Goal: Contribute content: Add original content to the website for others to see

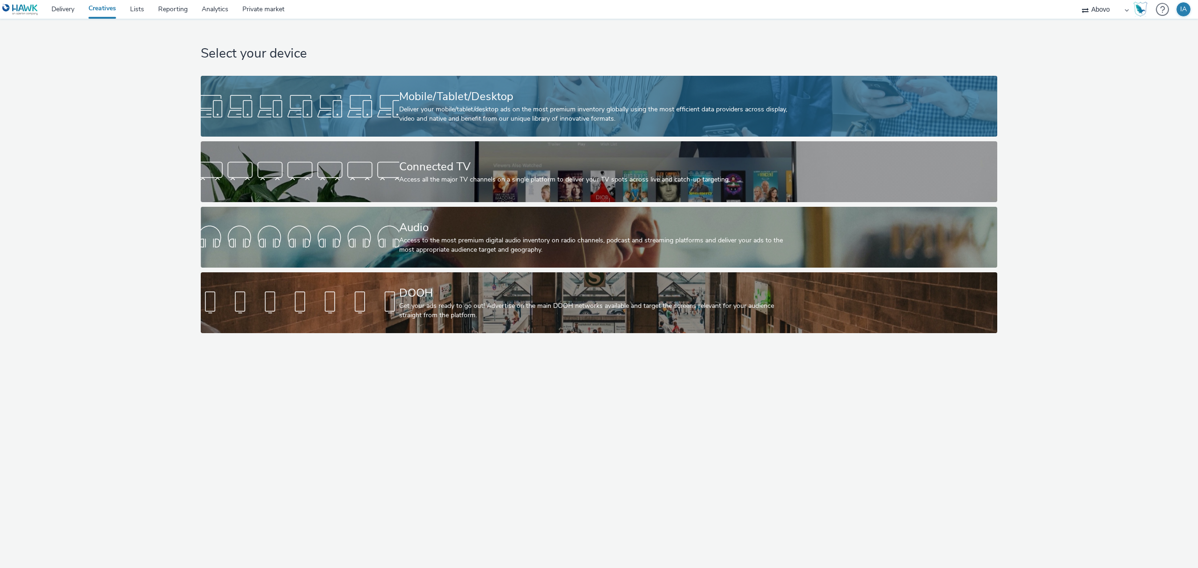
click at [481, 103] on div "Mobile/Tablet/Desktop" at bounding box center [597, 96] width 396 height 16
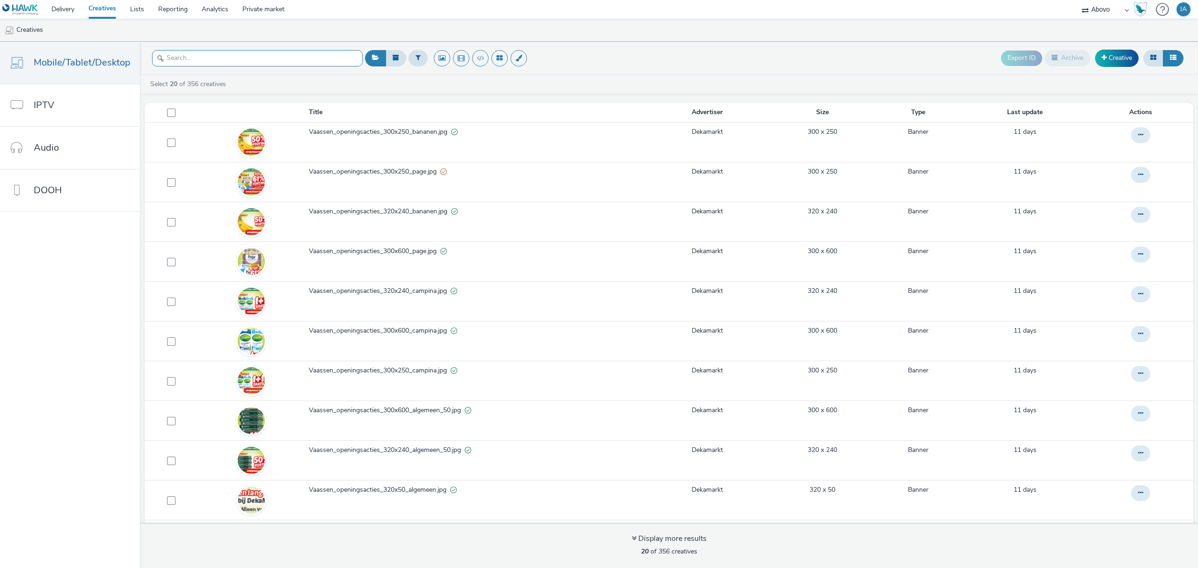
click at [237, 61] on input "text" at bounding box center [257, 58] width 211 height 16
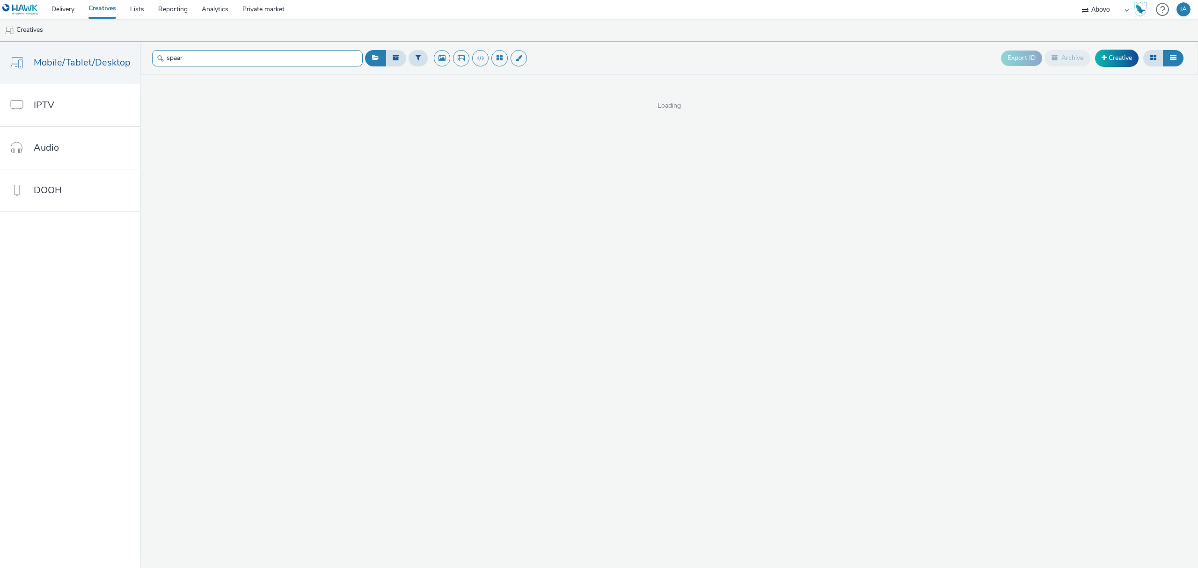
type input "spaar"
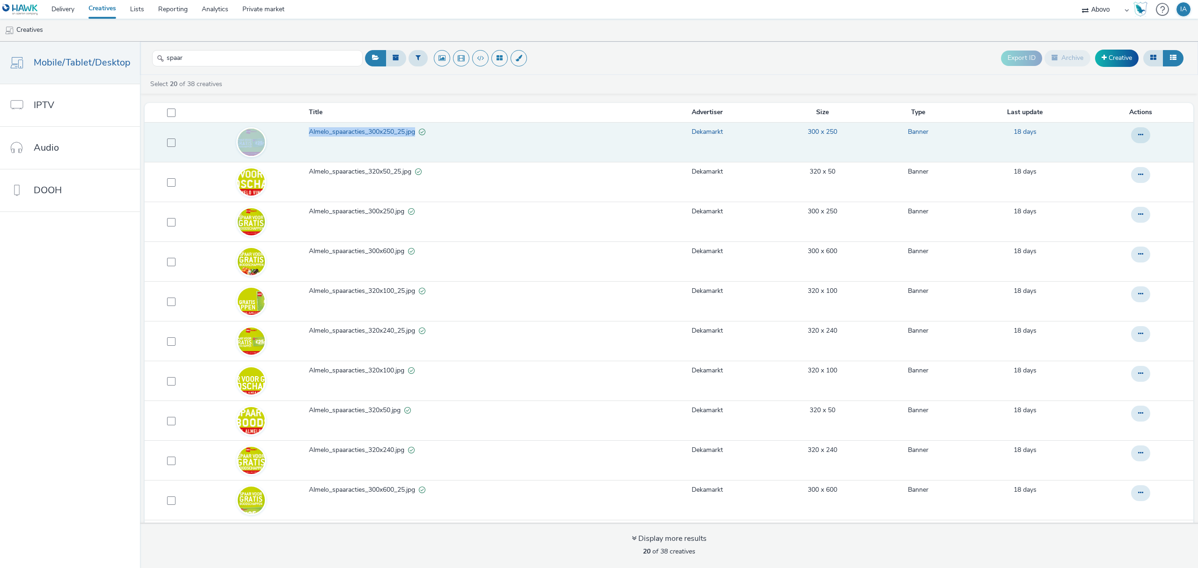
drag, startPoint x: 290, startPoint y: 133, endPoint x: 412, endPoint y: 133, distance: 121.6
click at [412, 133] on tr "Almelo_spaaracties_300x250_25.jpg Dekamarkt 300 x 250 Banner 18 days" at bounding box center [669, 142] width 1048 height 40
copy tr "Almelo_spaaracties_300x250_25.jpg"
click at [335, 132] on span "Almelo_spaaracties_300x250_25.jpg" at bounding box center [364, 131] width 110 height 9
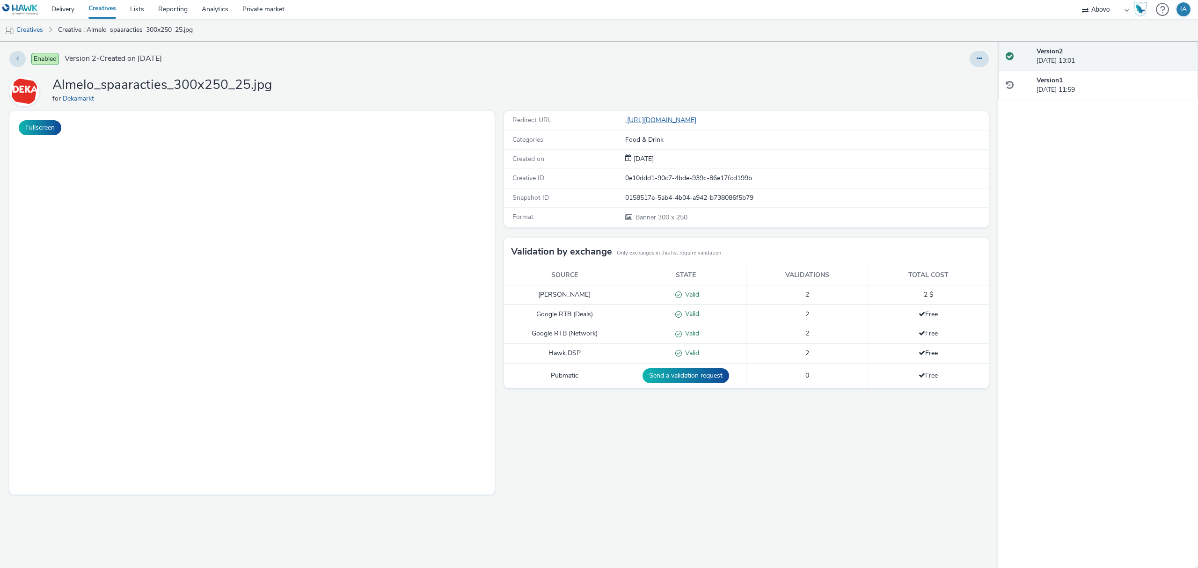
click at [700, 122] on link "https://www.dekamarkt.nl/almelo?utm_source=display&utm_medium=atd&utm_campaign=…" at bounding box center [662, 120] width 75 height 9
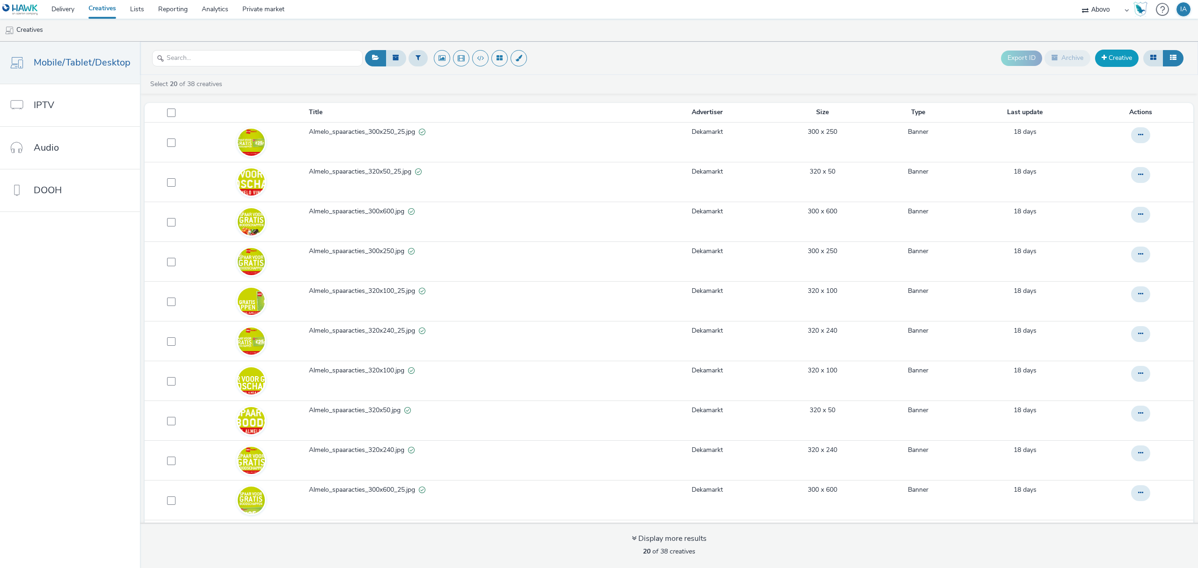
click at [1127, 58] on link "Creative" at bounding box center [1117, 58] width 44 height 17
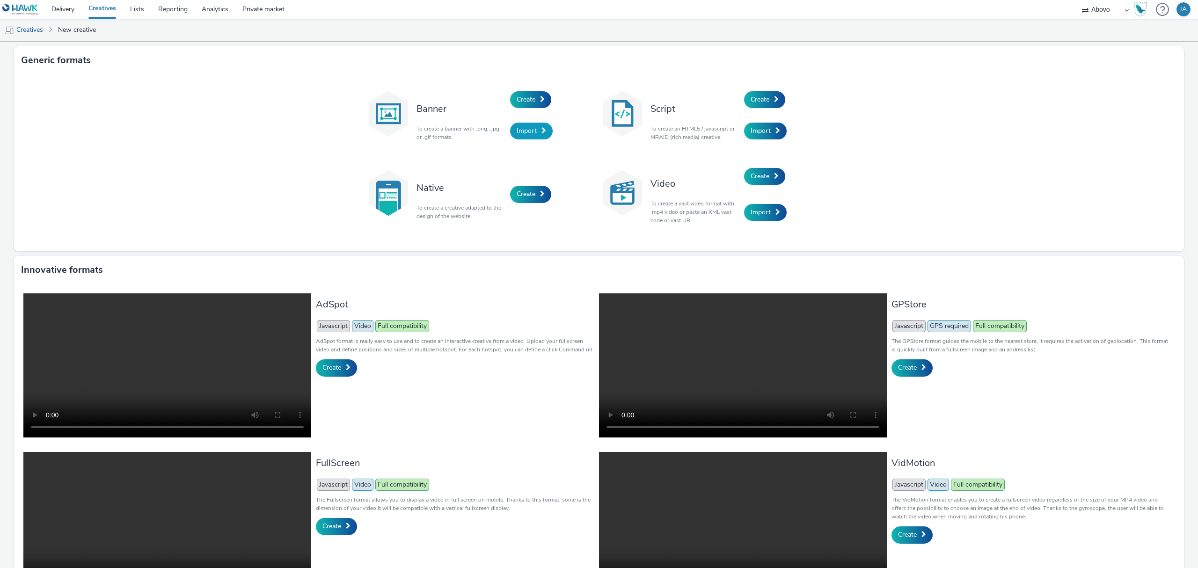
click at [524, 130] on span "Import" at bounding box center [526, 130] width 20 height 9
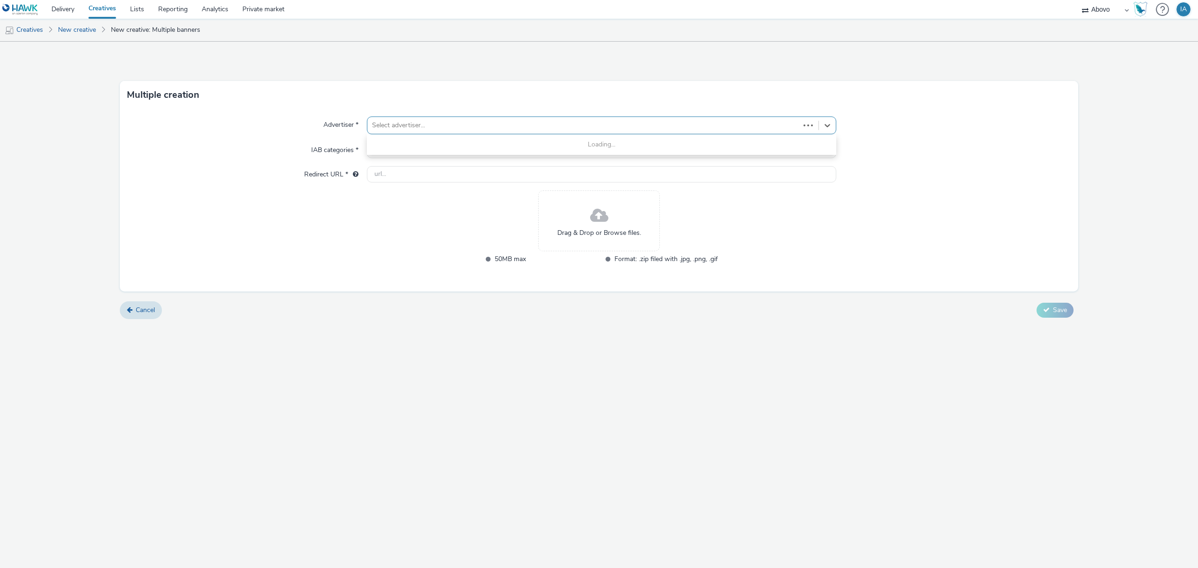
click at [454, 131] on div at bounding box center [583, 125] width 423 height 11
type input "deka"
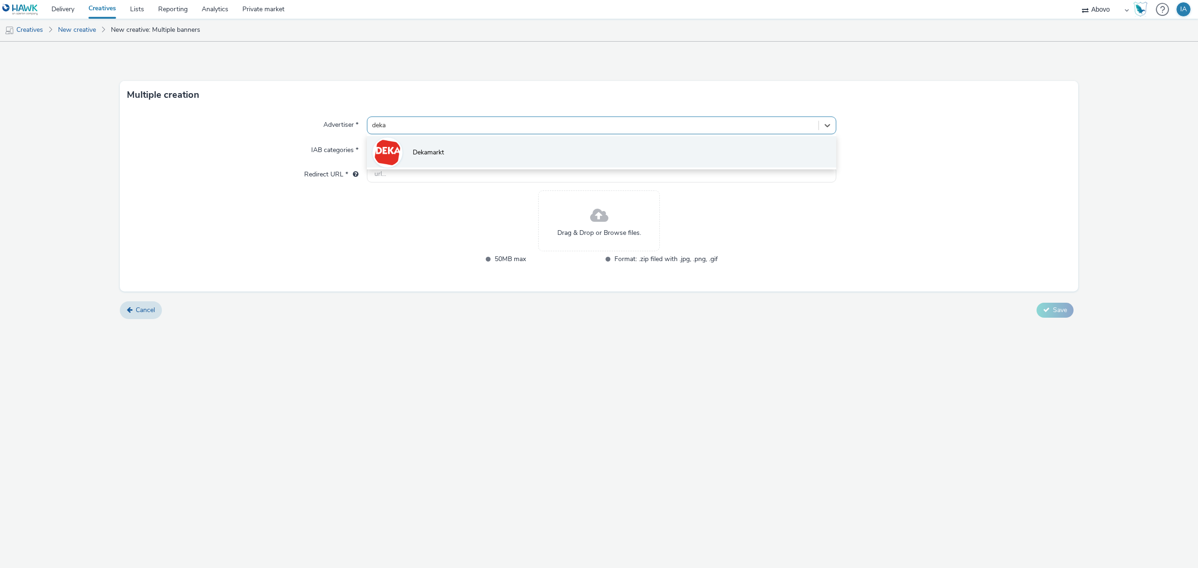
click at [439, 161] on li "Dekamarkt" at bounding box center [601, 151] width 469 height 31
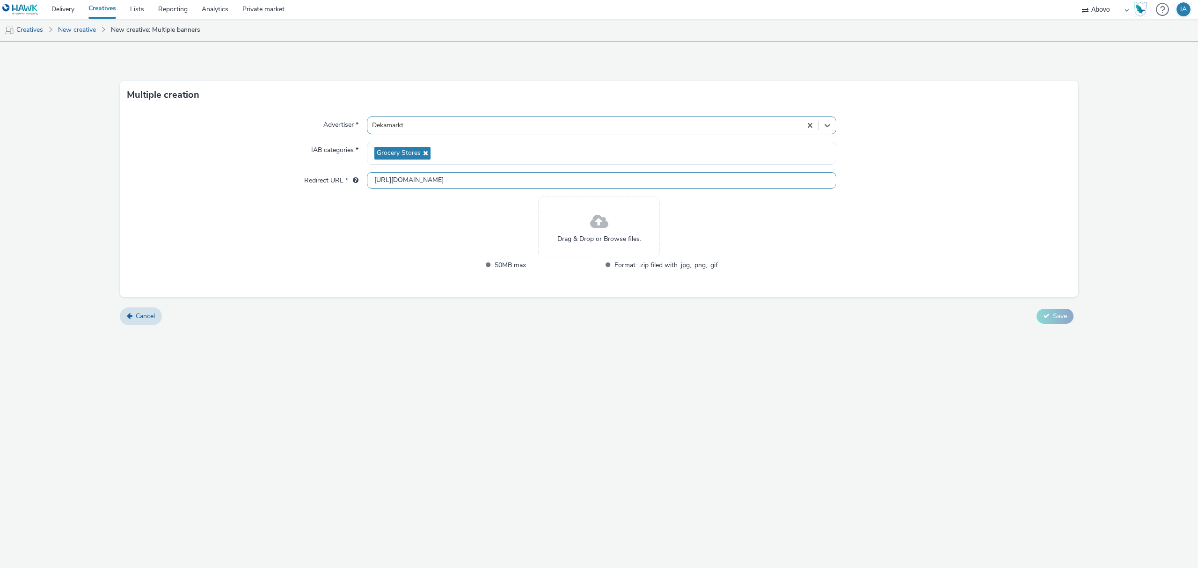
click at [446, 179] on input "http://dekamarkt.nl" at bounding box center [601, 180] width 469 height 16
click at [446, 180] on input "http://dekamarkt.nl" at bounding box center [601, 180] width 469 height 16
paste input "s://www.dekamarkt.nl/vaassen?utm_source=display&utm_medium=atd&utm_campaign=abo…"
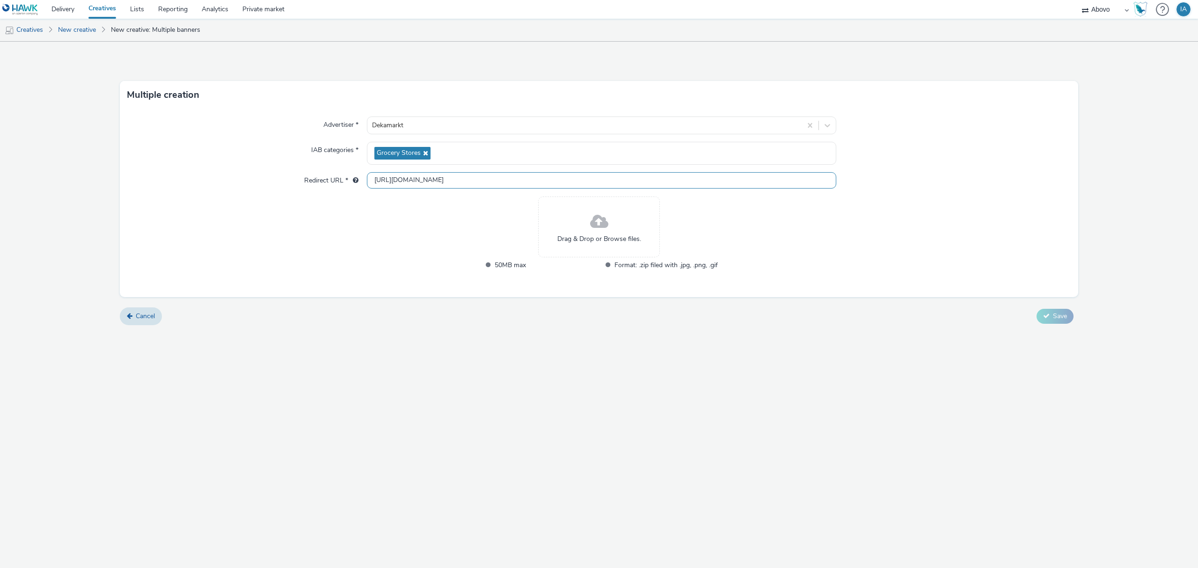
type input "[URL][DOMAIN_NAME][PERSON_NAME]"
click at [652, 347] on div "Multiple creation Advertiser * Dekamarkt IAB categories * Grocery Stores Redire…" at bounding box center [599, 305] width 1198 height 526
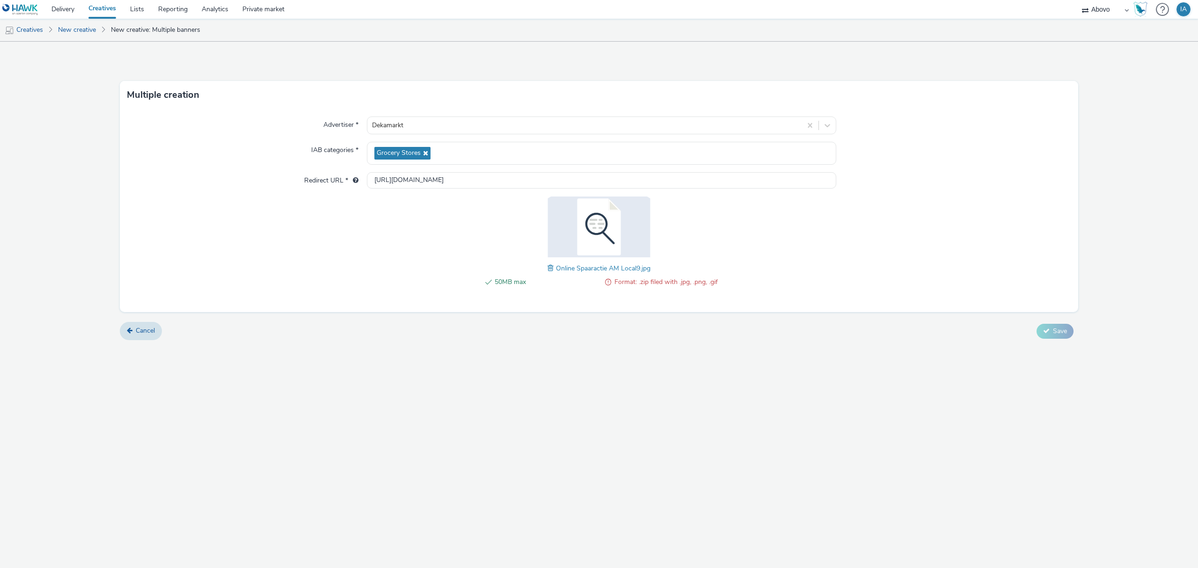
click at [551, 268] on span at bounding box center [551, 268] width 8 height 10
click at [1045, 331] on icon at bounding box center [1046, 330] width 7 height 7
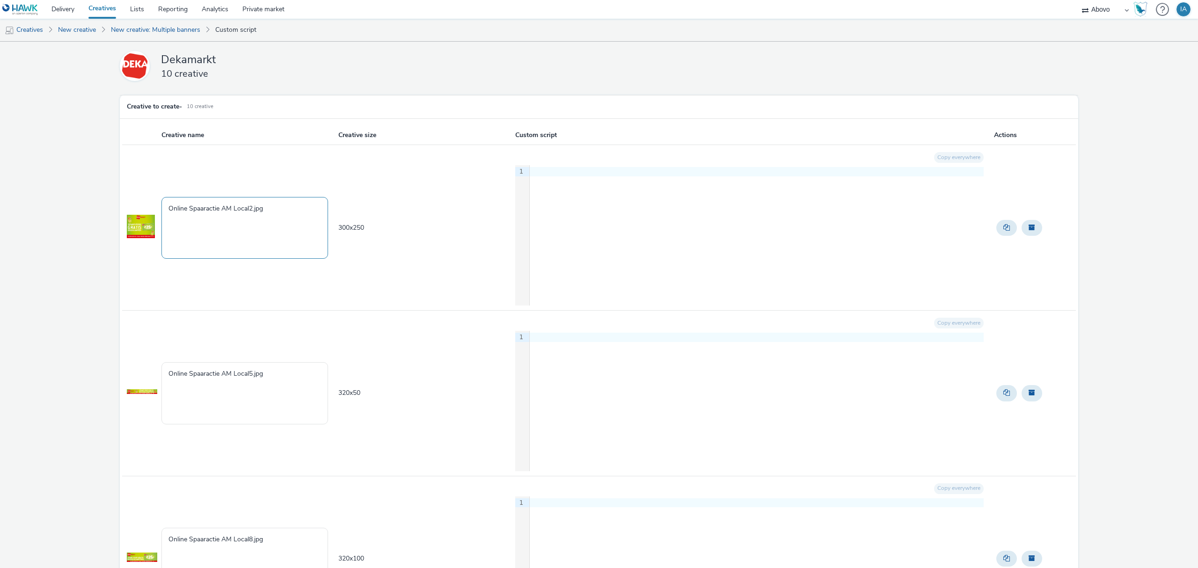
drag, startPoint x: 290, startPoint y: 208, endPoint x: 85, endPoint y: 203, distance: 205.0
paste textarea "Almelo_spaaracties_300x250_25"
drag, startPoint x: 186, startPoint y: 208, endPoint x: 38, endPoint y: 208, distance: 148.3
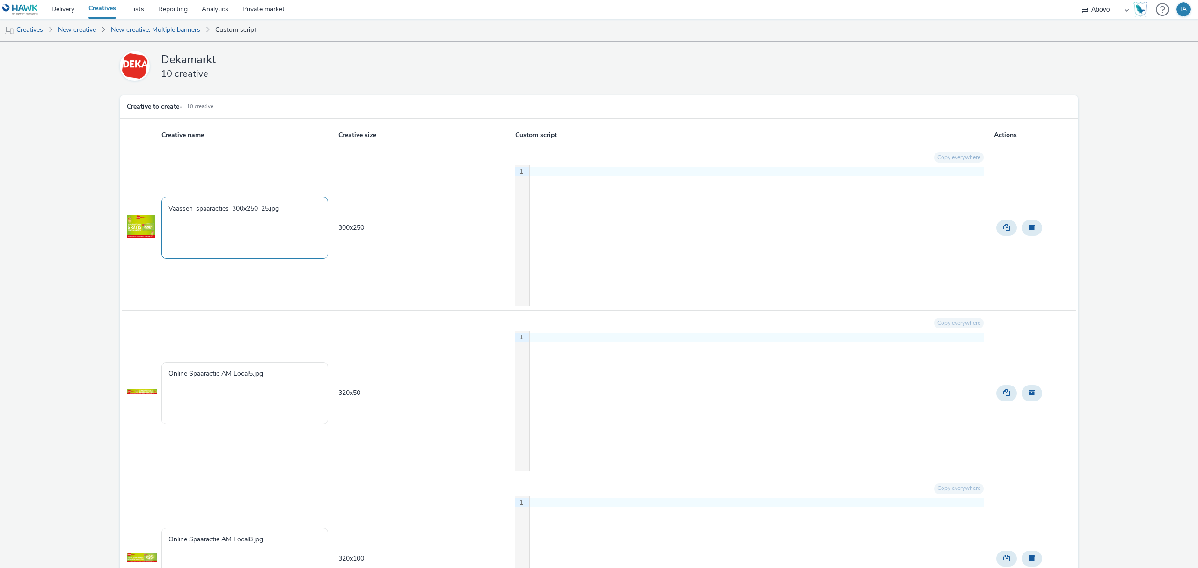
drag, startPoint x: 302, startPoint y: 210, endPoint x: 55, endPoint y: 203, distance: 247.1
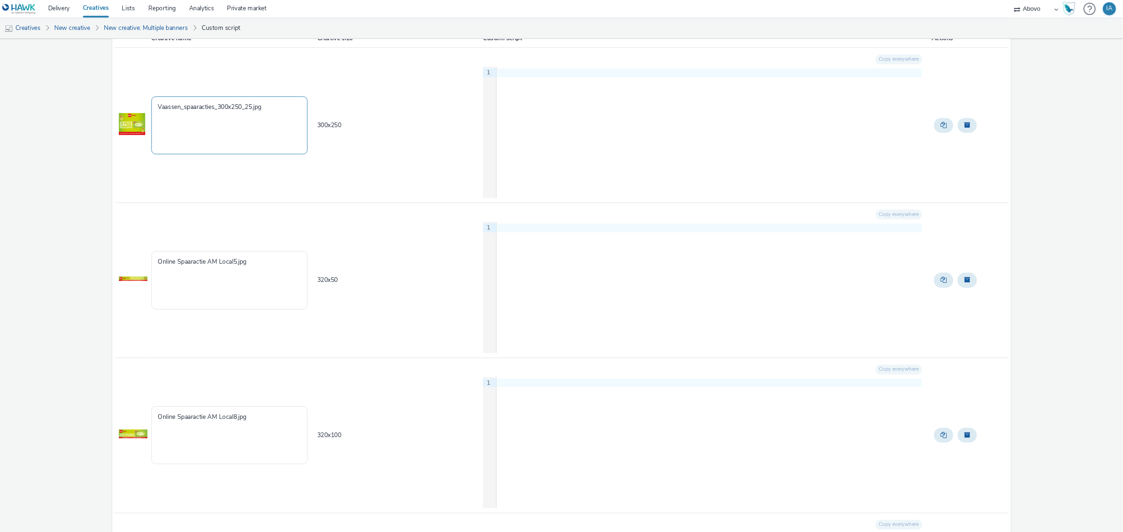
scroll to position [124, 0]
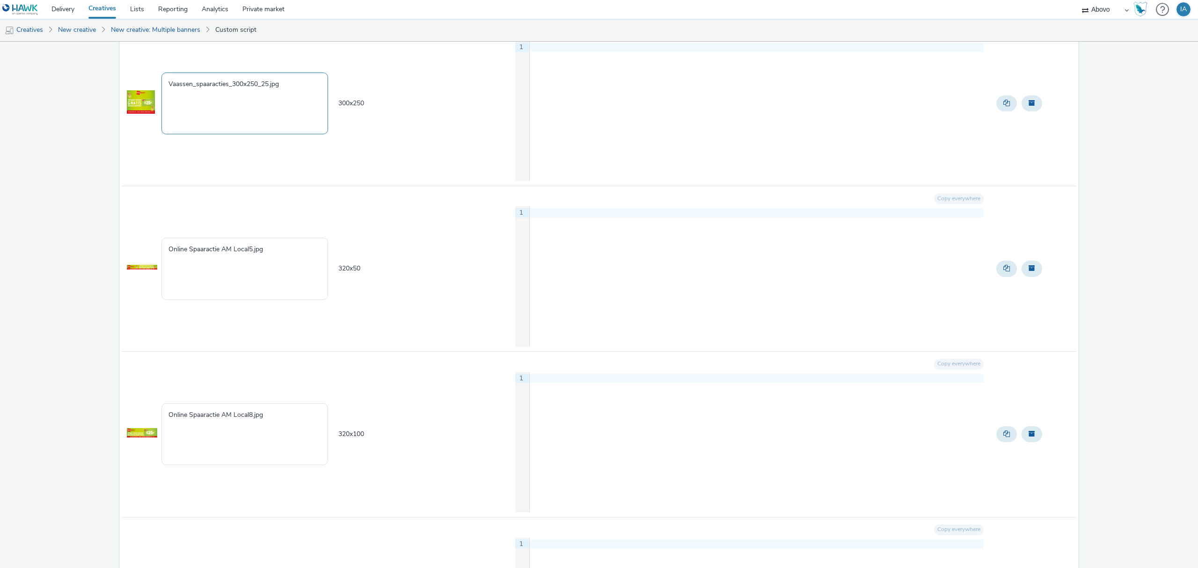
type textarea "Vaassen_spaaracties_300x250_25.jpg"
click at [365, 285] on td "320 x 50" at bounding box center [425, 269] width 177 height 166
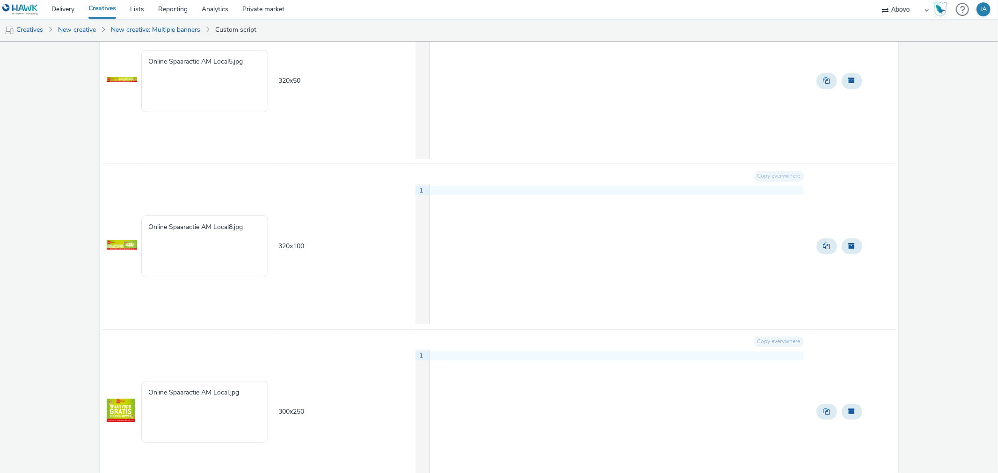
scroll to position [104, 0]
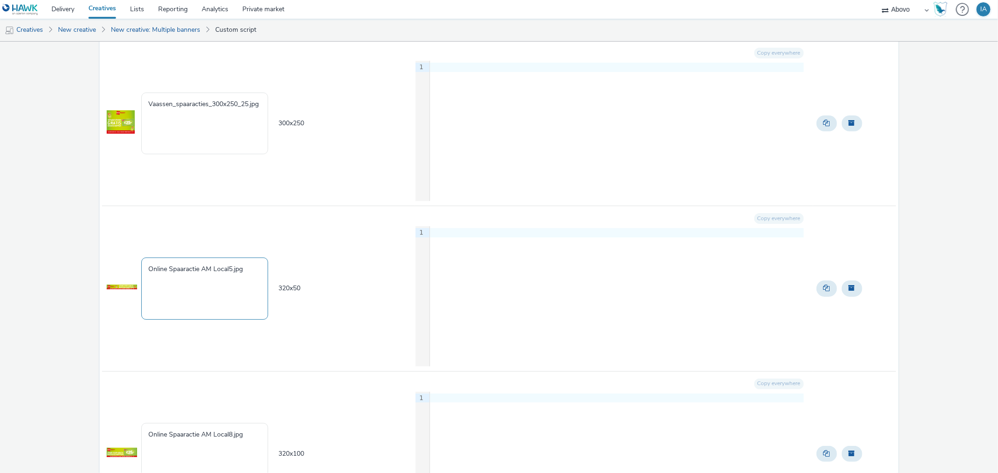
drag, startPoint x: 256, startPoint y: 268, endPoint x: 45, endPoint y: 265, distance: 211.5
paste textarea "Vaassen_spaaracties_300x250_2"
click at [237, 269] on textarea "Vaassen_spaaracties_300x250_25.jpg" at bounding box center [204, 289] width 127 height 62
click at [245, 268] on textarea "Vaassen_spaaracties_320x50_25.jpg" at bounding box center [204, 289] width 127 height 62
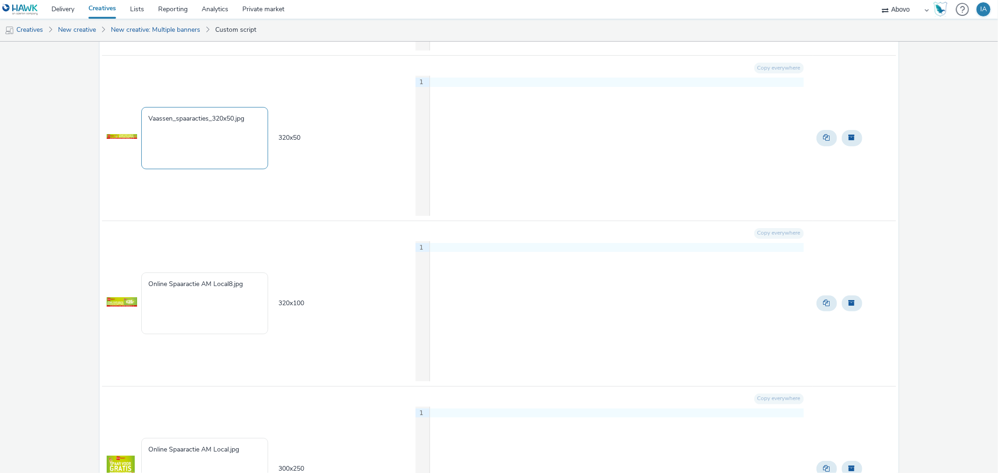
scroll to position [312, 0]
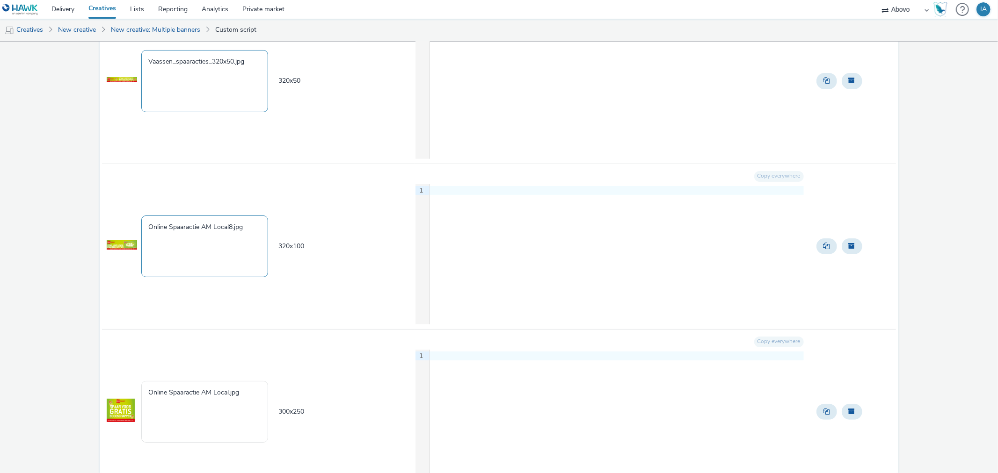
type textarea "Vaassen_spaaracties_320x50.jpg"
drag, startPoint x: 251, startPoint y: 227, endPoint x: 129, endPoint y: 233, distance: 122.7
click at [136, 232] on tr "Online Spaaractie AM Local8.jpg 320 x 100 Copy everywhere 9 1 ›" at bounding box center [498, 247] width 793 height 166
paste textarea "Vaassen_spaaracties_300x250_25"
click at [238, 226] on textarea "Vaassen_spaaracties_300x250_25.jpg" at bounding box center [204, 247] width 127 height 62
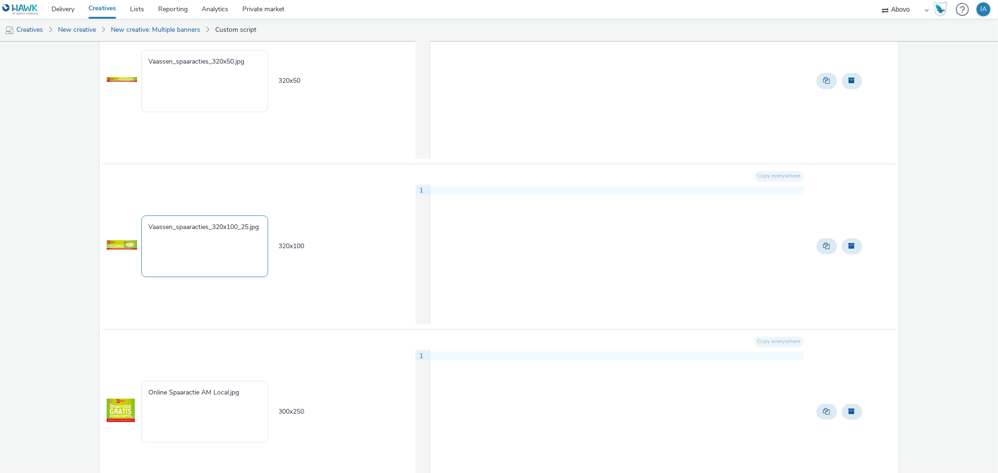
scroll to position [520, 0]
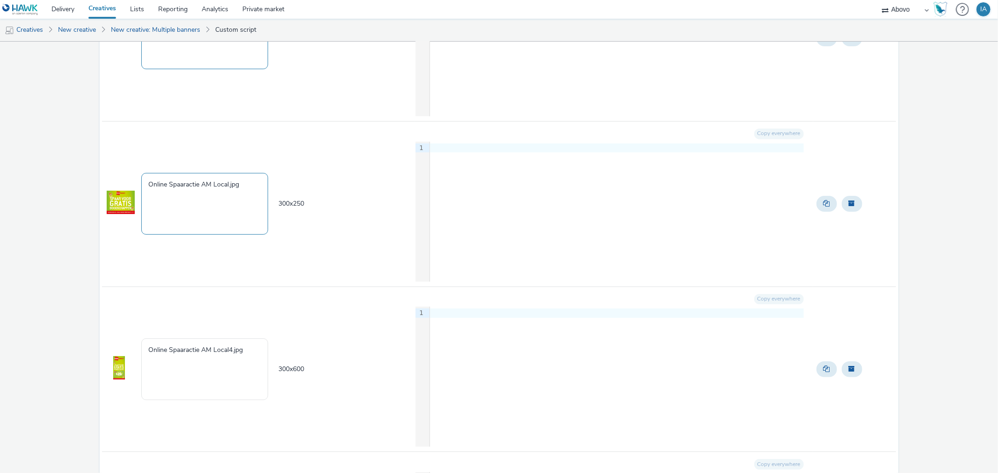
type textarea "Vaassen_spaaracties_320x100_25.jpg"
drag, startPoint x: 249, startPoint y: 185, endPoint x: 111, endPoint y: 163, distance: 140.2
click at [119, 169] on tr "Online Spaaractie AM Local.jpg 300 x 250 Copy everywhere 9 1 ›" at bounding box center [498, 204] width 793 height 166
paste textarea "Vaassen_spaaracties_300x250_25"
click at [249, 183] on textarea "Vaassen_spaaracties_300x250_25.jpg" at bounding box center [204, 204] width 127 height 62
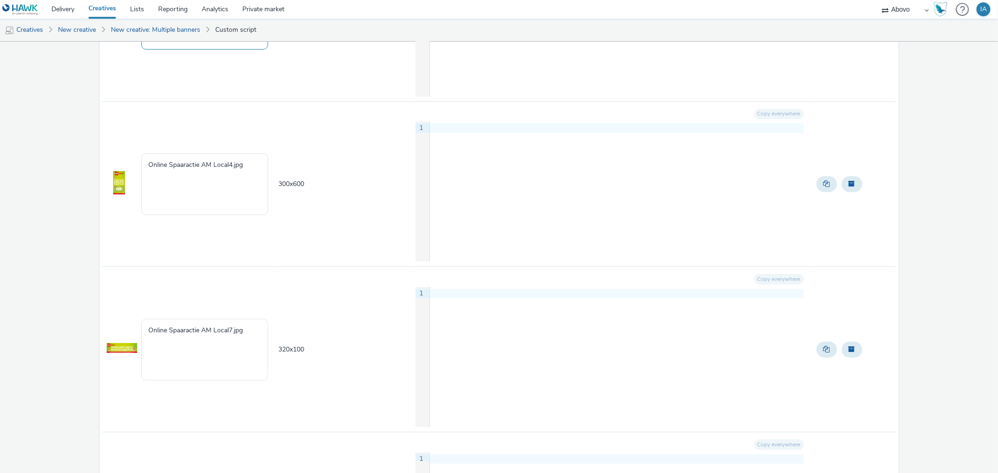
scroll to position [728, 0]
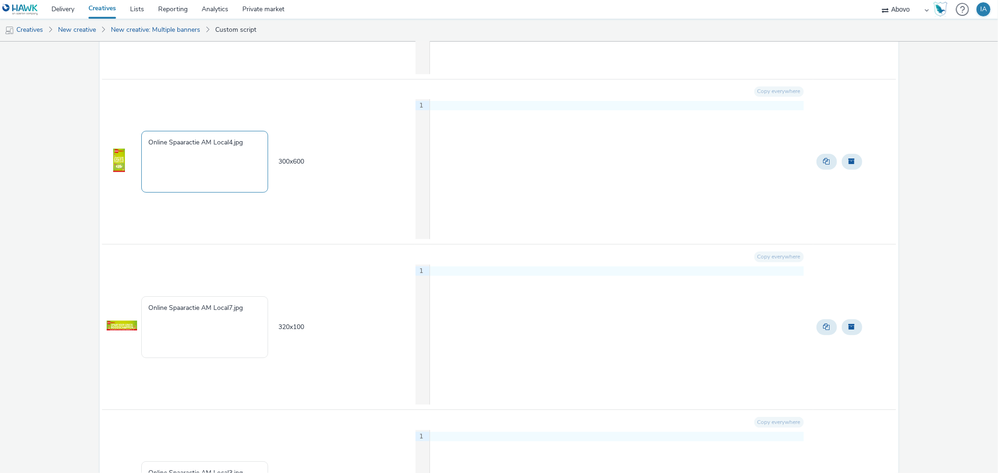
type textarea "Vaassen_spaaracties_300x250.jpg"
drag, startPoint x: 254, startPoint y: 142, endPoint x: 74, endPoint y: 141, distance: 180.6
click at [78, 142] on div "Dekamarkt 10 creative Creative to create - 10 Creative Creative name Creative s…" at bounding box center [499, 215] width 998 height 1803
paste textarea "Vaassen_spaaracties_300x250_25"
click at [239, 141] on textarea "Vaassen_spaaracties_300x250_25.jpg" at bounding box center [204, 162] width 127 height 62
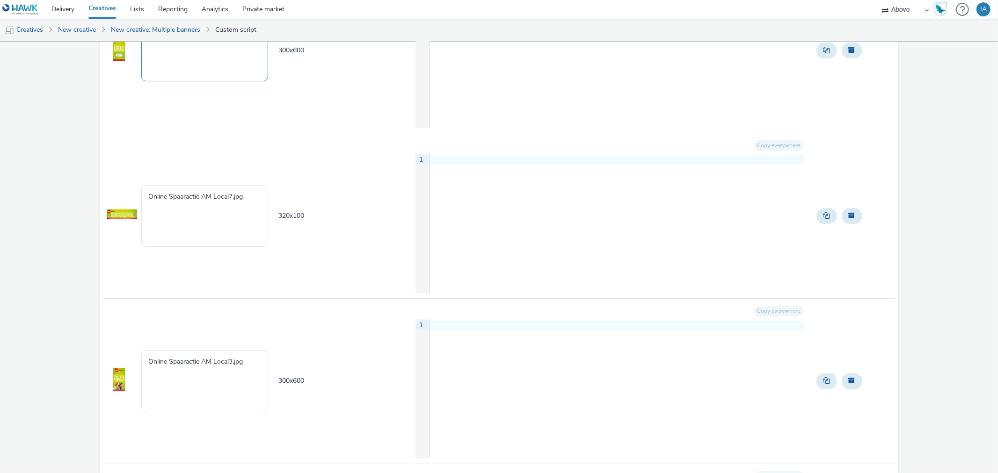
scroll to position [936, 0]
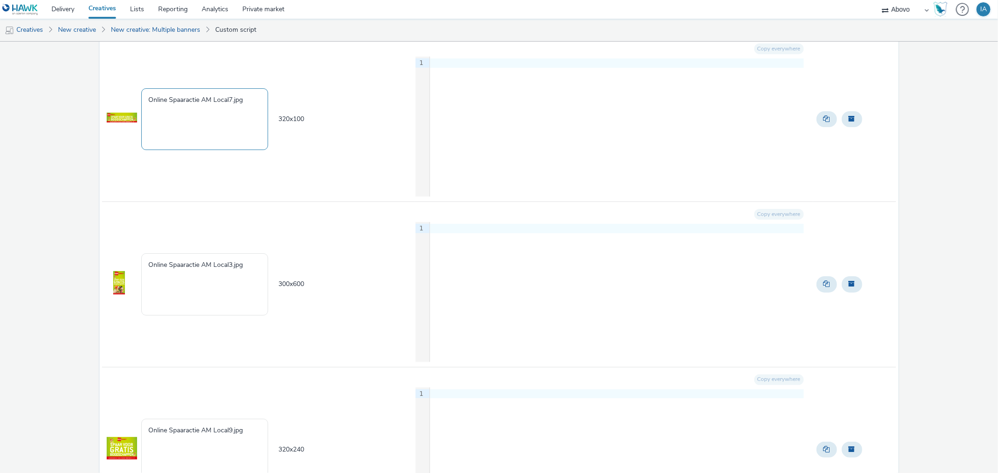
type textarea "Vaassen_spaaracties_300x600_25.jpg"
drag, startPoint x: 250, startPoint y: 93, endPoint x: 131, endPoint y: 104, distance: 119.8
click at [131, 104] on tr "Online Spaaractie AM Local7.jpg 320 x 100 Copy everywhere 9 1 ›" at bounding box center [498, 119] width 793 height 166
paste textarea "Vaassen_spaaracties_300x250_25"
click at [238, 100] on textarea "Vaassen_spaaracties_300x250_25.jpg" at bounding box center [204, 119] width 127 height 62
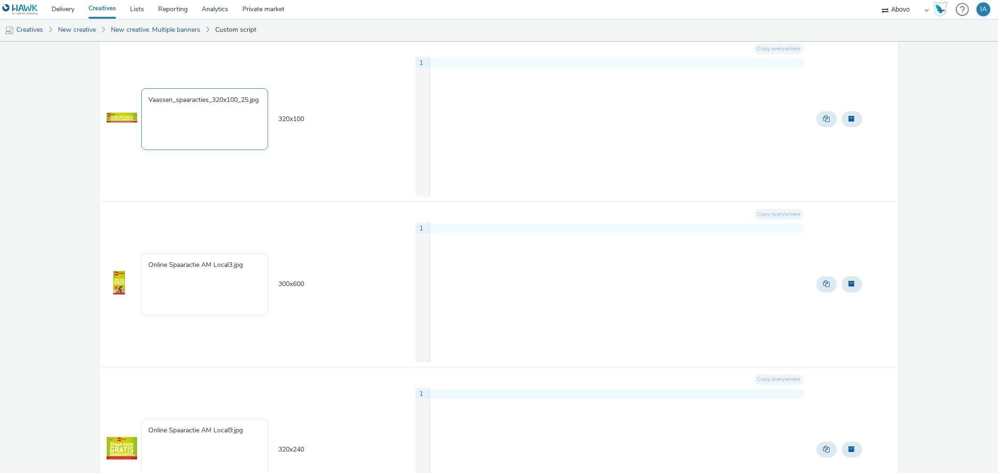
click at [249, 102] on textarea "Vaassen_spaaracties_320x100_25.jpg" at bounding box center [204, 119] width 127 height 62
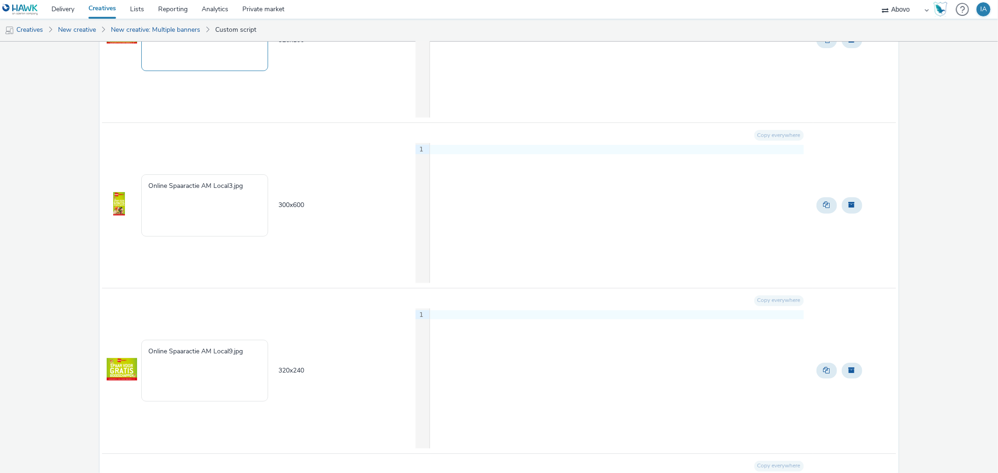
scroll to position [1040, 0]
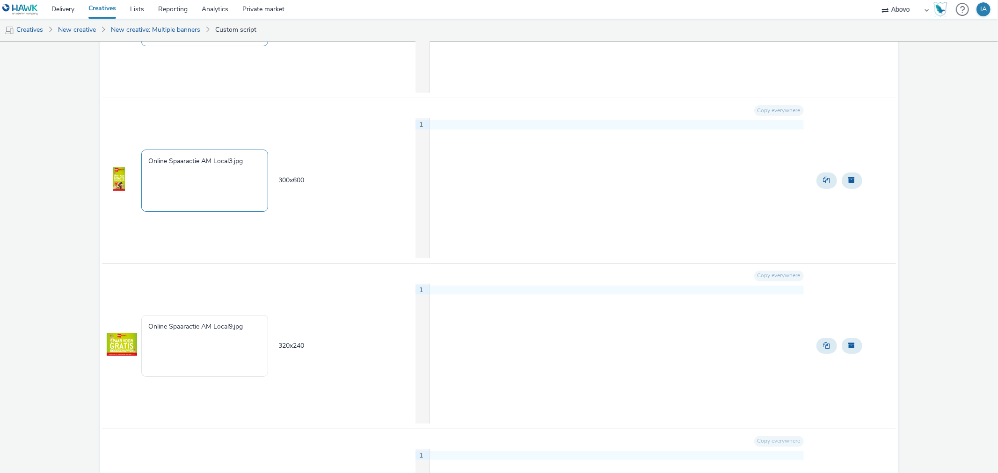
type textarea "Vaassen_spaaracties_320x100.jpg"
drag, startPoint x: 254, startPoint y: 160, endPoint x: 123, endPoint y: 160, distance: 130.5
click at [123, 160] on tr "Online Spaaractie AM Local3.jpg 300 x 600 Copy everywhere 9 1 ›" at bounding box center [498, 181] width 793 height 166
paste textarea "Vaassen_spaaracties_300x250_25"
click at [248, 160] on textarea "Vaassen_spaaracties_300x250_25.jpg" at bounding box center [204, 181] width 127 height 62
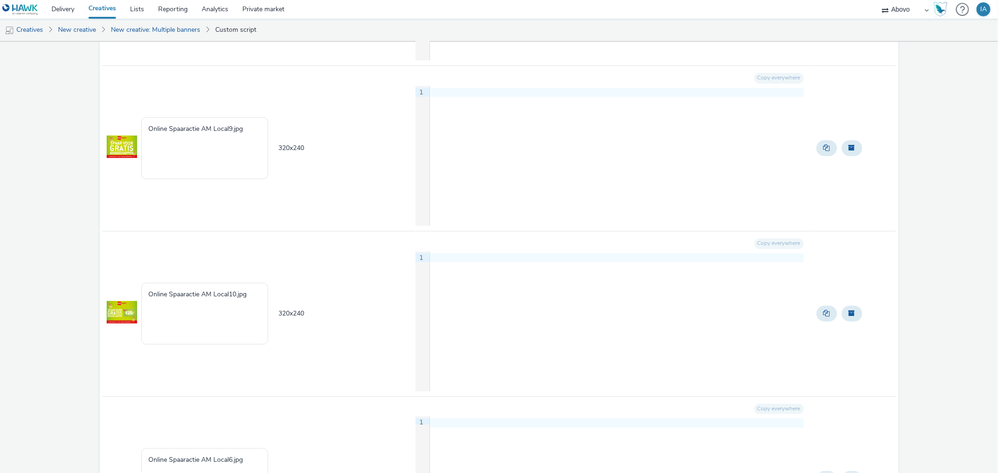
scroll to position [1248, 0]
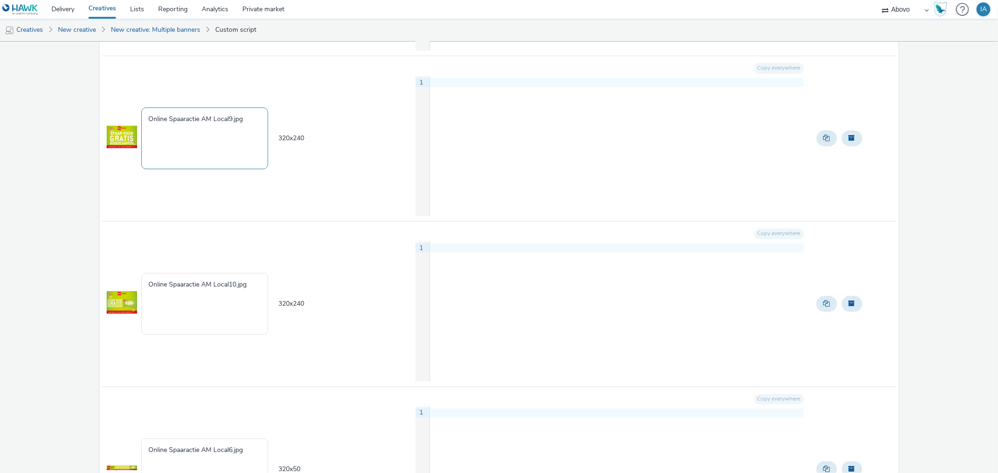
type textarea "Vaassen_spaaracties_300x600.jpg"
drag, startPoint x: 250, startPoint y: 118, endPoint x: 96, endPoint y: 120, distance: 153.9
click at [102, 120] on tr "Online Spaaractie AM Local9.jpg 320 x 240 Copy everywhere 9 1 ›" at bounding box center [498, 139] width 793 height 166
paste textarea "Vaassen_spaaracties_300x250_25"
click at [236, 117] on textarea "Vaassen_spaaracties_300x250_25.jpg" at bounding box center [204, 139] width 127 height 62
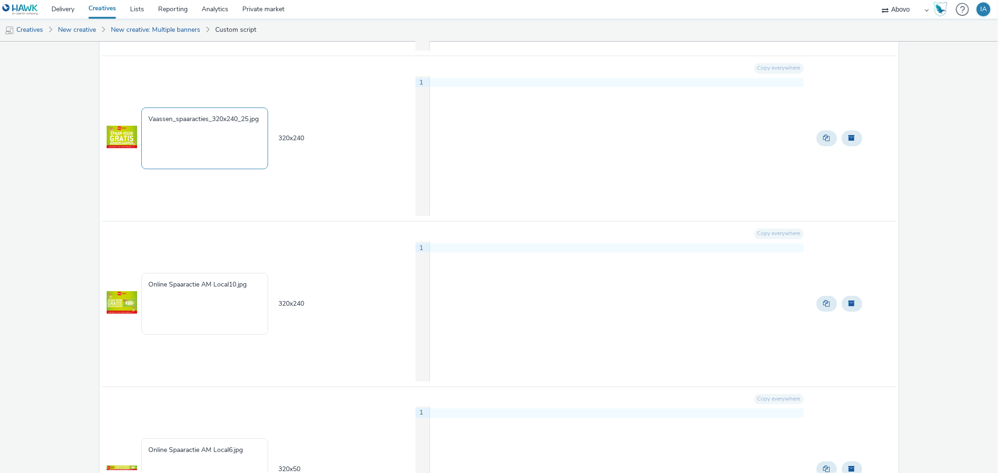
click at [249, 120] on textarea "Vaassen_spaaracties_320x240_25.jpg" at bounding box center [204, 139] width 127 height 62
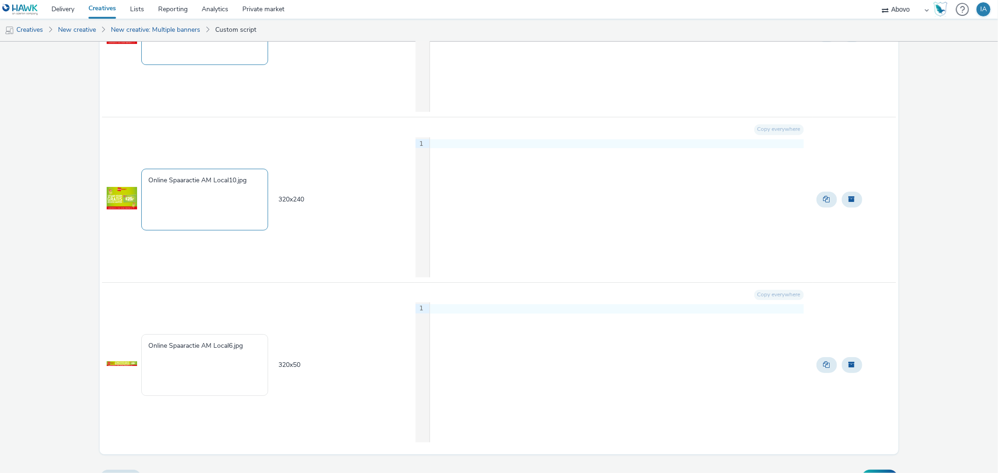
type textarea "Vaassen_spaaracties_320x240.jpg"
drag, startPoint x: 254, startPoint y: 180, endPoint x: 117, endPoint y: 178, distance: 136.2
click at [119, 178] on tr "Online Spaaractie AM Local10.jpg 320 x 240 Copy everywhere 9 1 ›" at bounding box center [498, 200] width 793 height 166
paste textarea "Vaassen_spaaracties_300x250_25"
type textarea "Vaassen_spaaracties_300x250_25.jpg"
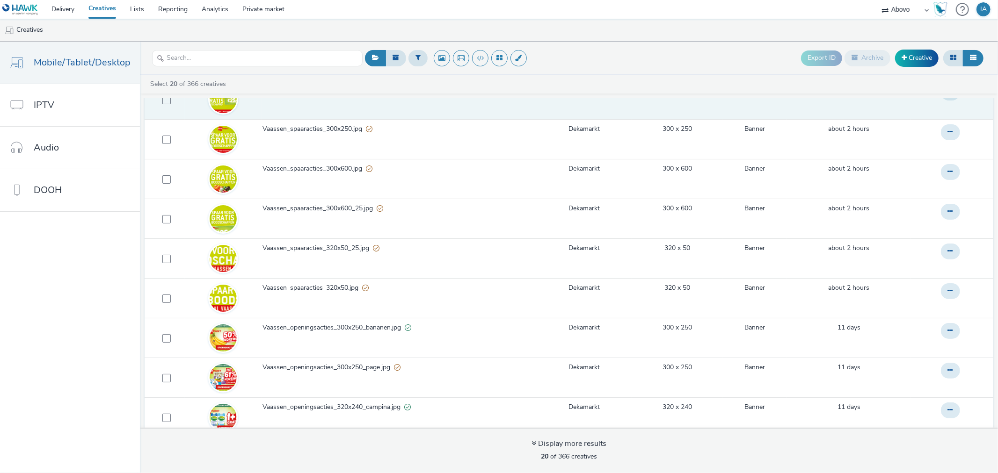
scroll to position [208, 0]
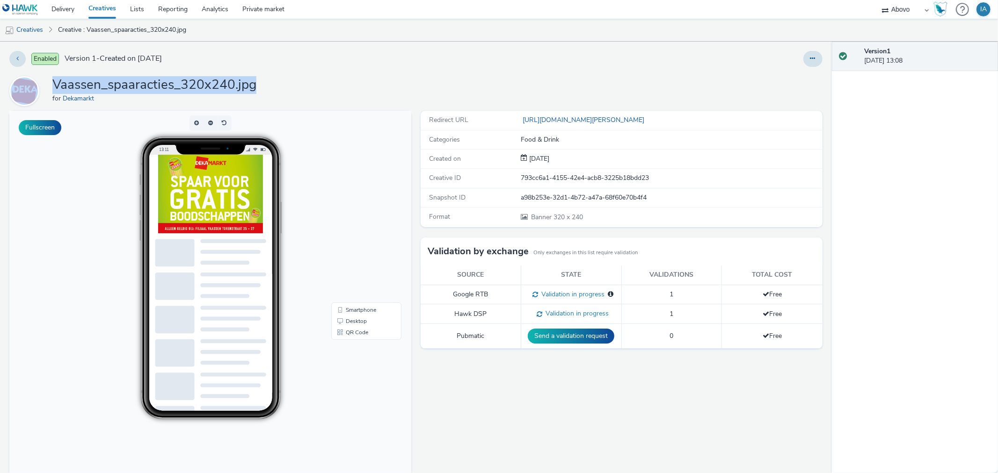
drag, startPoint x: 289, startPoint y: 82, endPoint x: 45, endPoint y: 81, distance: 244.2
click at [45, 81] on div "Vaassen_spaaracties_320x240.jpg for Dekamarkt" at bounding box center [415, 91] width 813 height 30
copy div "Vaassen_spaaracties_320x240.jpg"
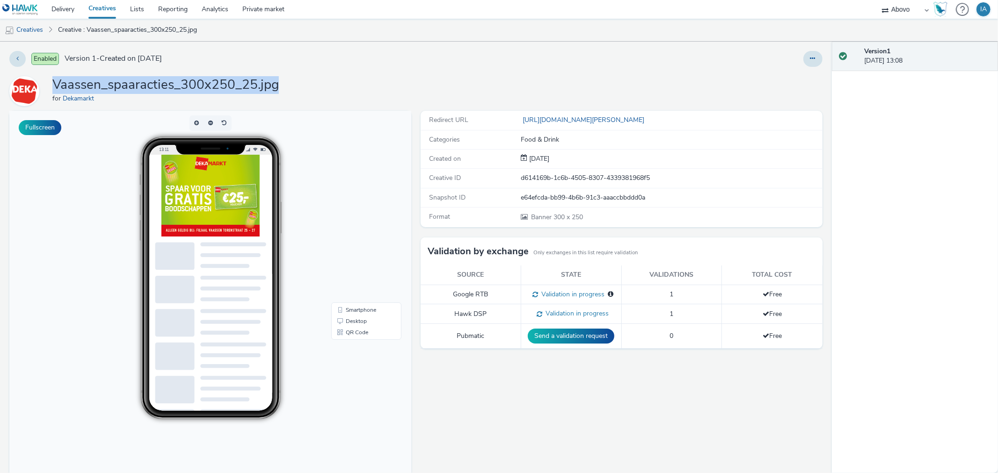
drag, startPoint x: 307, startPoint y: 87, endPoint x: 52, endPoint y: 86, distance: 255.0
click at [52, 86] on div "Vaassen_spaaracties_300x250_25.jpg for Dekamarkt" at bounding box center [415, 91] width 813 height 30
copy h1 "Vaassen_spaaracties_300x250_25.jpg"
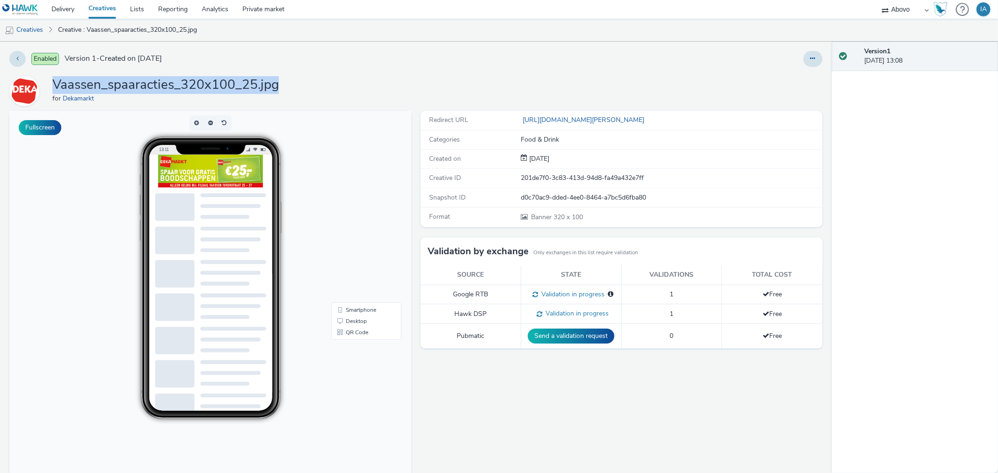
drag, startPoint x: 291, startPoint y: 88, endPoint x: 54, endPoint y: 85, distance: 236.7
click at [54, 85] on div "Vaassen_spaaracties_320x100_25.jpg for Dekamarkt" at bounding box center [415, 91] width 813 height 30
copy h1 "Vaassen_spaaracties_320x100_25.jpg"
drag, startPoint x: 300, startPoint y: 92, endPoint x: 52, endPoint y: 88, distance: 248.0
click at [52, 88] on div "Vaassen_spaaracties_320x100.jpg for Dekamarkt" at bounding box center [415, 91] width 813 height 30
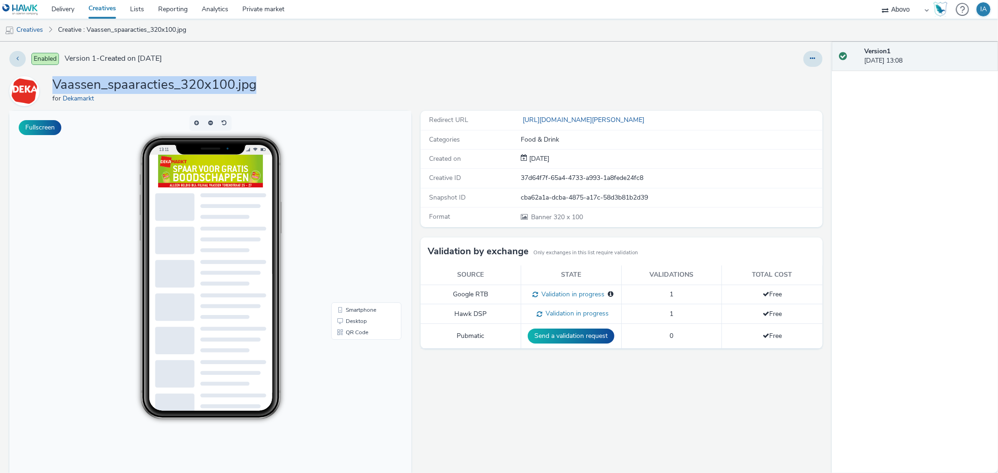
copy h1 "Vaassen_spaaracties_320x100.jpg"
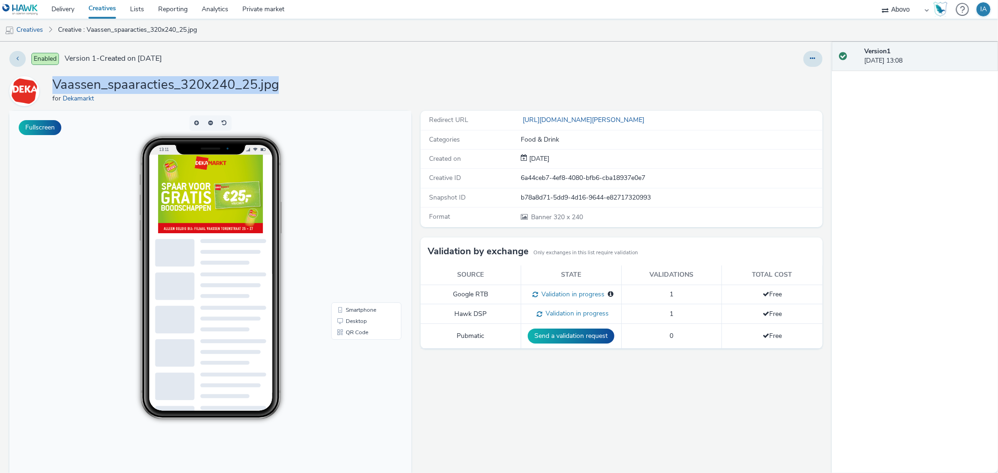
drag, startPoint x: 292, startPoint y: 87, endPoint x: 56, endPoint y: 82, distance: 235.8
click at [56, 82] on div "Vaassen_spaaracties_320x240_25.jpg for Dekamarkt" at bounding box center [415, 91] width 813 height 30
copy h1 "Vaassen_spaaracties_320x240_25.jpg"
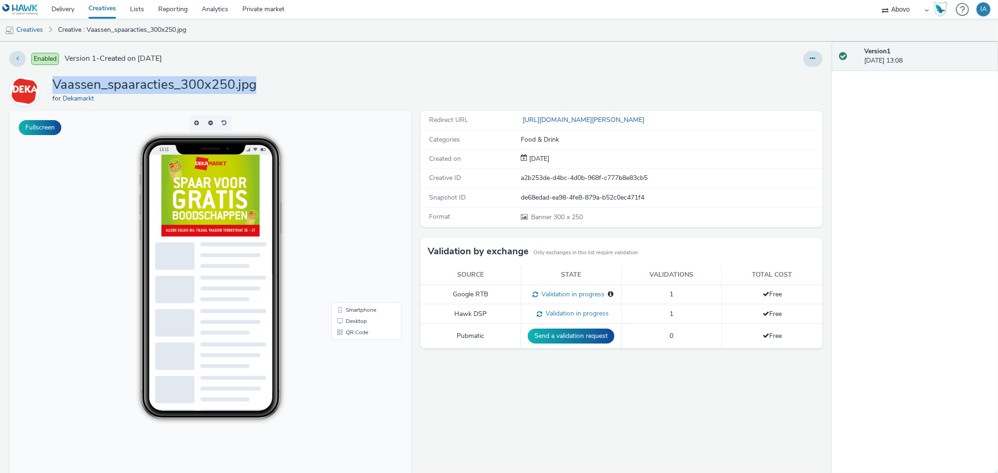
drag, startPoint x: 288, startPoint y: 86, endPoint x: 55, endPoint y: 83, distance: 233.0
click at [55, 83] on div "Vaassen_spaaracties_300x250.jpg for Dekamarkt" at bounding box center [415, 91] width 813 height 30
copy h1 "Vaassen_spaaracties_300x250.jpg"
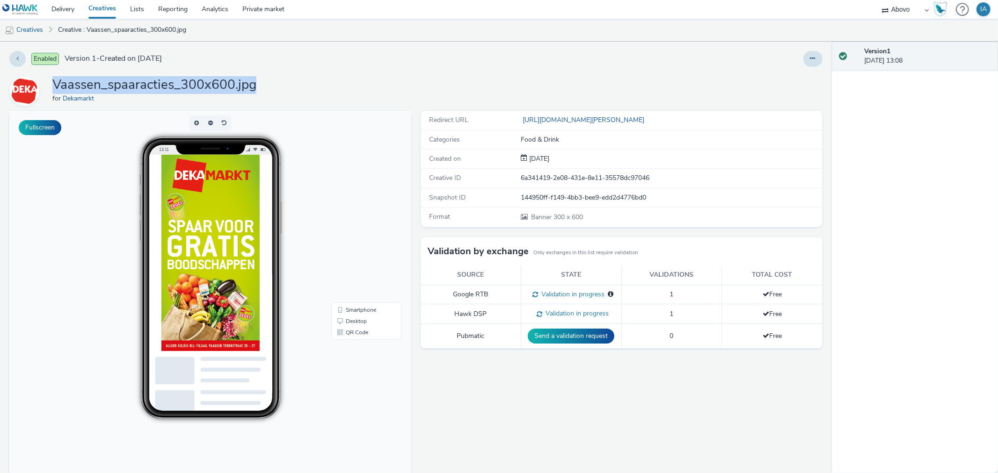
drag, startPoint x: 233, startPoint y: 83, endPoint x: 54, endPoint y: 82, distance: 179.2
click at [54, 82] on div "Vaassen_spaaracties_300x600.jpg for Dekamarkt" at bounding box center [415, 91] width 813 height 30
copy h1 "Vaassen_spaaracties_300x600.jpg"
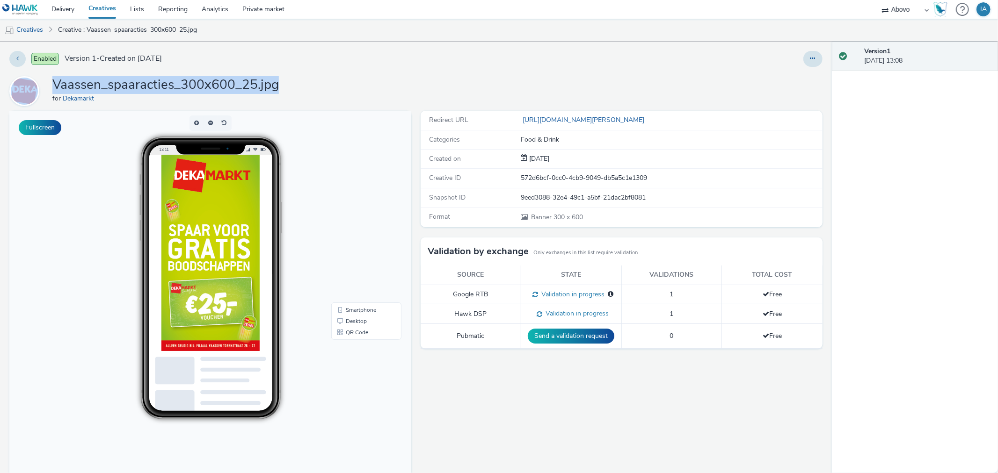
drag, startPoint x: 303, startPoint y: 83, endPoint x: 45, endPoint y: 80, distance: 258.2
click at [45, 80] on div "Vaassen_spaaracties_300x600_25.jpg for Dekamarkt" at bounding box center [415, 91] width 813 height 30
copy div "Vaassen_spaaracties_300x600_25.jpg"
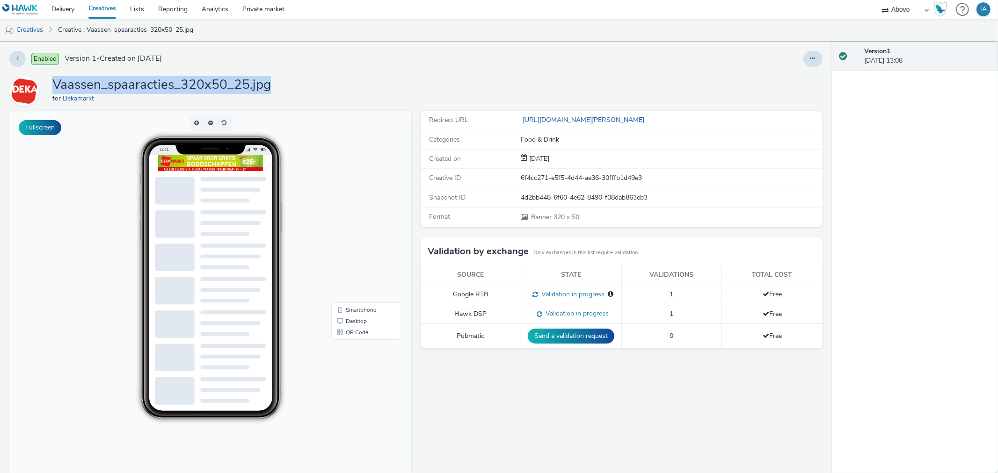
drag, startPoint x: 287, startPoint y: 86, endPoint x: 53, endPoint y: 86, distance: 233.9
click at [53, 86] on div "Vaassen_spaaracties_320x50_25.jpg for Dekamarkt" at bounding box center [415, 91] width 813 height 30
copy h1 "Vaassen_spaaracties_320x50_25.jpg"
drag, startPoint x: 260, startPoint y: 90, endPoint x: 55, endPoint y: 87, distance: 204.5
click at [55, 87] on div "Vaassen_spaaracties_320x50.jpg for Dekamarkt" at bounding box center [415, 91] width 813 height 30
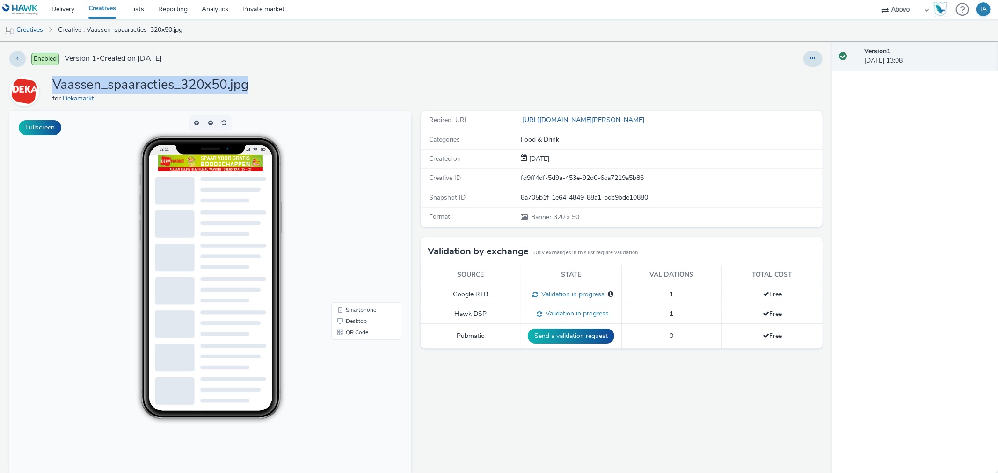
copy h1 "Vaassen_spaaracties_320x50.jpg"
